Goal: Task Accomplishment & Management: Complete application form

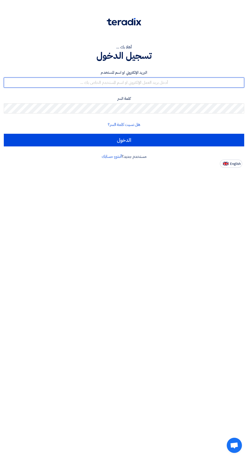
click at [164, 83] on input "text" at bounding box center [124, 82] width 240 height 10
type input "[EMAIL_ADDRESS][DOMAIN_NAME]"
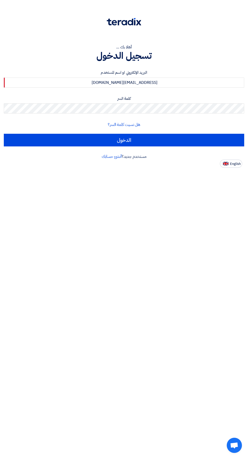
click at [4, 134] on input "الدخول" at bounding box center [124, 140] width 240 height 13
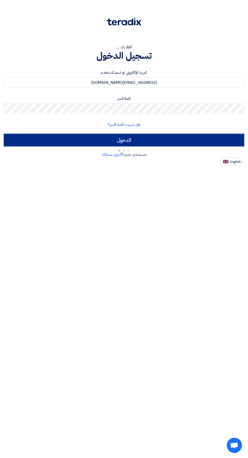
click at [176, 144] on input "الدخول" at bounding box center [124, 140] width 240 height 13
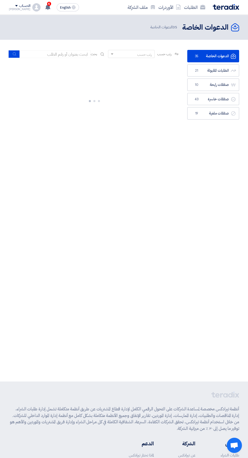
scroll to position [0, -1]
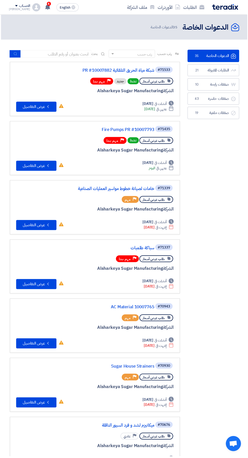
click at [99, 71] on link "شبكة مياة الحريق التلقائية PR #10007882" at bounding box center [104, 70] width 101 height 5
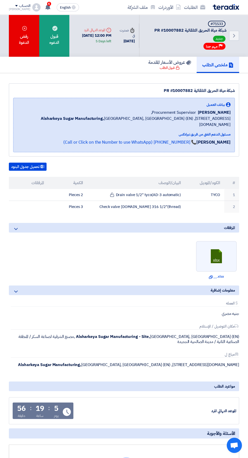
click at [46, 37] on div "قبول الدعوه" at bounding box center [54, 36] width 30 height 42
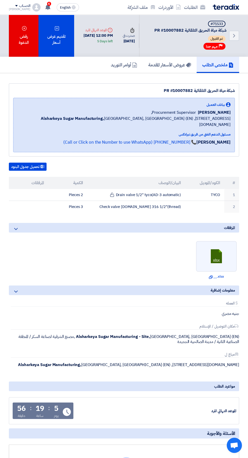
click at [60, 34] on div "تقديم عرض أسعار" at bounding box center [56, 36] width 36 height 42
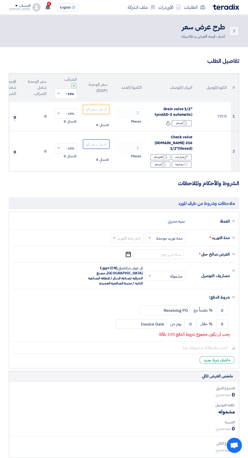
click at [90, 141] on input "number" at bounding box center [96, 143] width 26 height 9
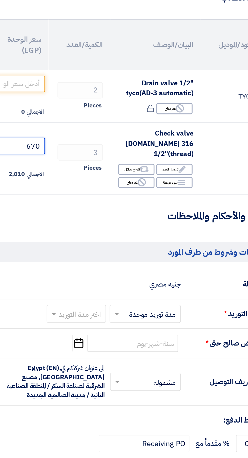
type input "670"
click at [181, 123] on div "Reject غير متاح" at bounding box center [182, 123] width 20 height 6
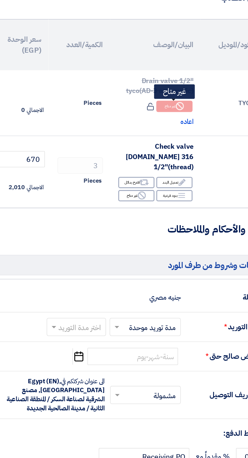
scroll to position [0, -33]
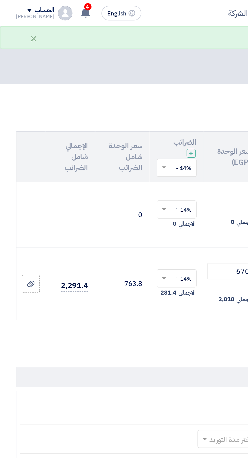
click at [17, 156] on app-upload-file at bounding box center [17, 158] width 16 height 10
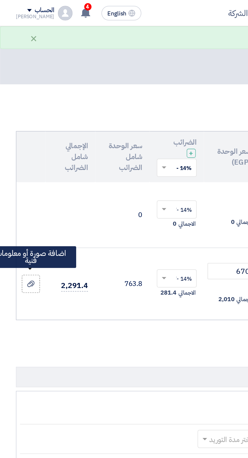
scroll to position [0, -8]
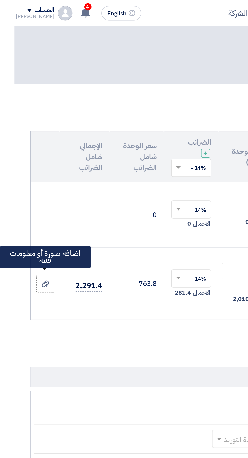
click at [26, 157] on use at bounding box center [25, 159] width 4 height 4
click at [0, 0] on input "file" at bounding box center [0, 0] width 0 height 0
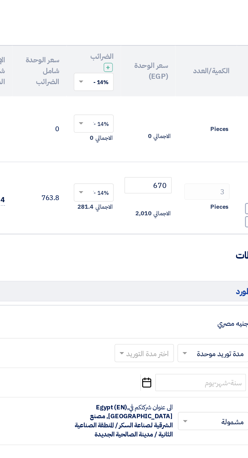
scroll to position [2, -8]
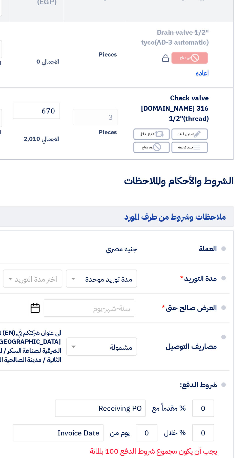
click at [154, 238] on div "اختر مدة التوريد × مدة توريد موحدة ×" at bounding box center [174, 243] width 40 height 10
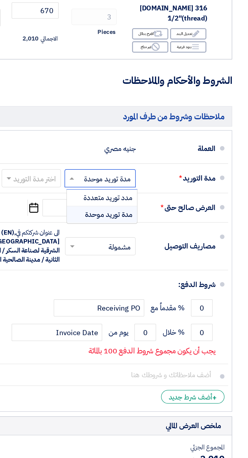
scroll to position [2, 0]
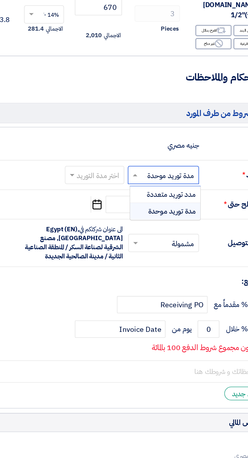
click at [131, 240] on input "text" at bounding box center [126, 243] width 31 height 7
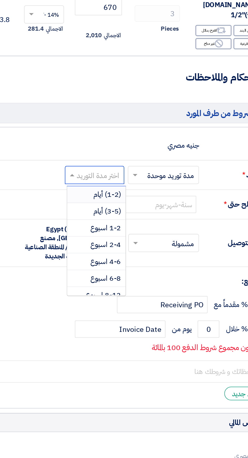
click at [137, 260] on span "(3-5) أيام" at bounding box center [133, 263] width 15 height 6
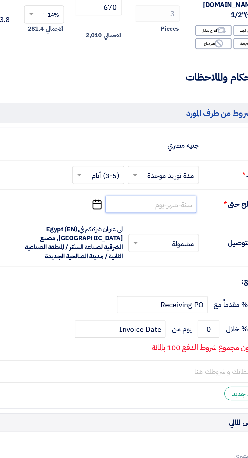
click at [174, 255] on input at bounding box center [158, 260] width 51 height 10
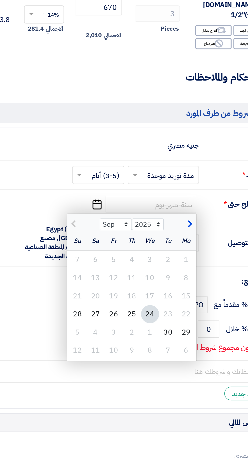
click at [167, 326] on div "30" at bounding box center [168, 331] width 10 height 10
type input "[DATE]"
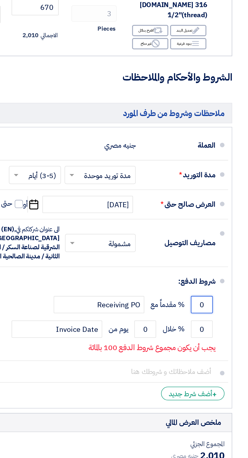
click at [220, 312] on input "0" at bounding box center [222, 316] width 12 height 10
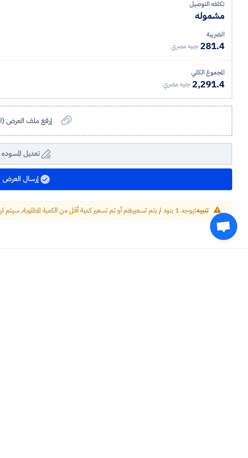
scroll to position [87, 0]
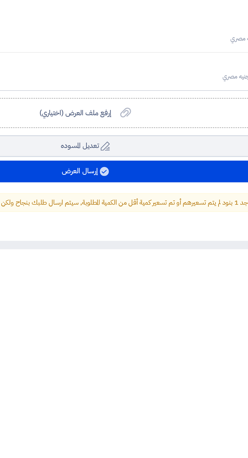
type input "100"
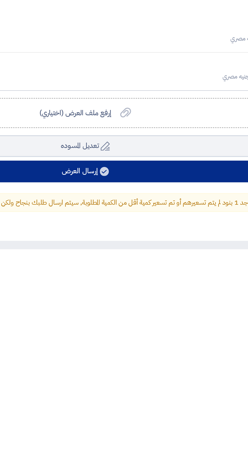
click at [95, 410] on button "إرسال العرض" at bounding box center [124, 414] width 230 height 12
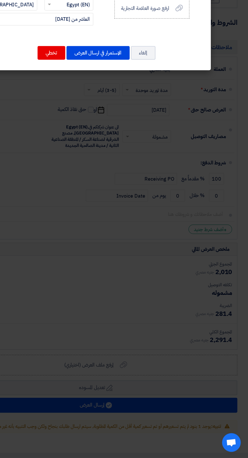
scroll to position [87, 0]
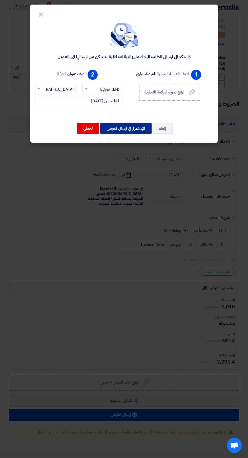
click at [129, 131] on button "الإستمرار في ارسال العرض" at bounding box center [125, 128] width 51 height 11
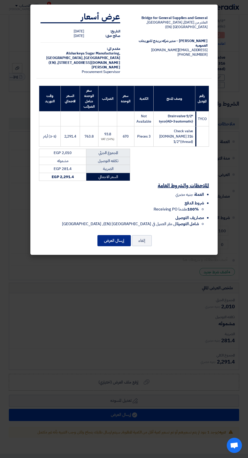
click at [119, 242] on button "إرسال العرض" at bounding box center [113, 240] width 33 height 11
